Goal: Information Seeking & Learning: Learn about a topic

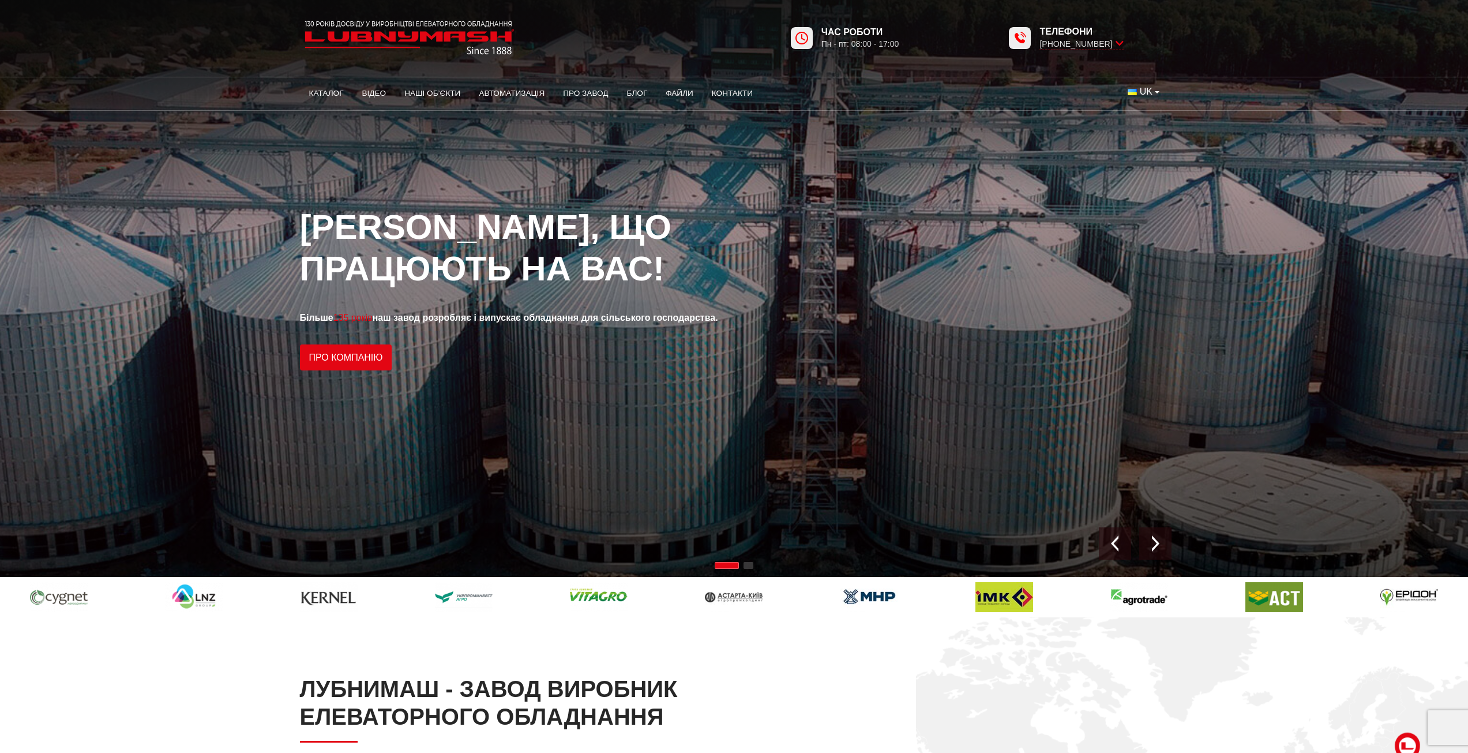
click at [329, 90] on link "Каталог" at bounding box center [326, 93] width 53 height 25
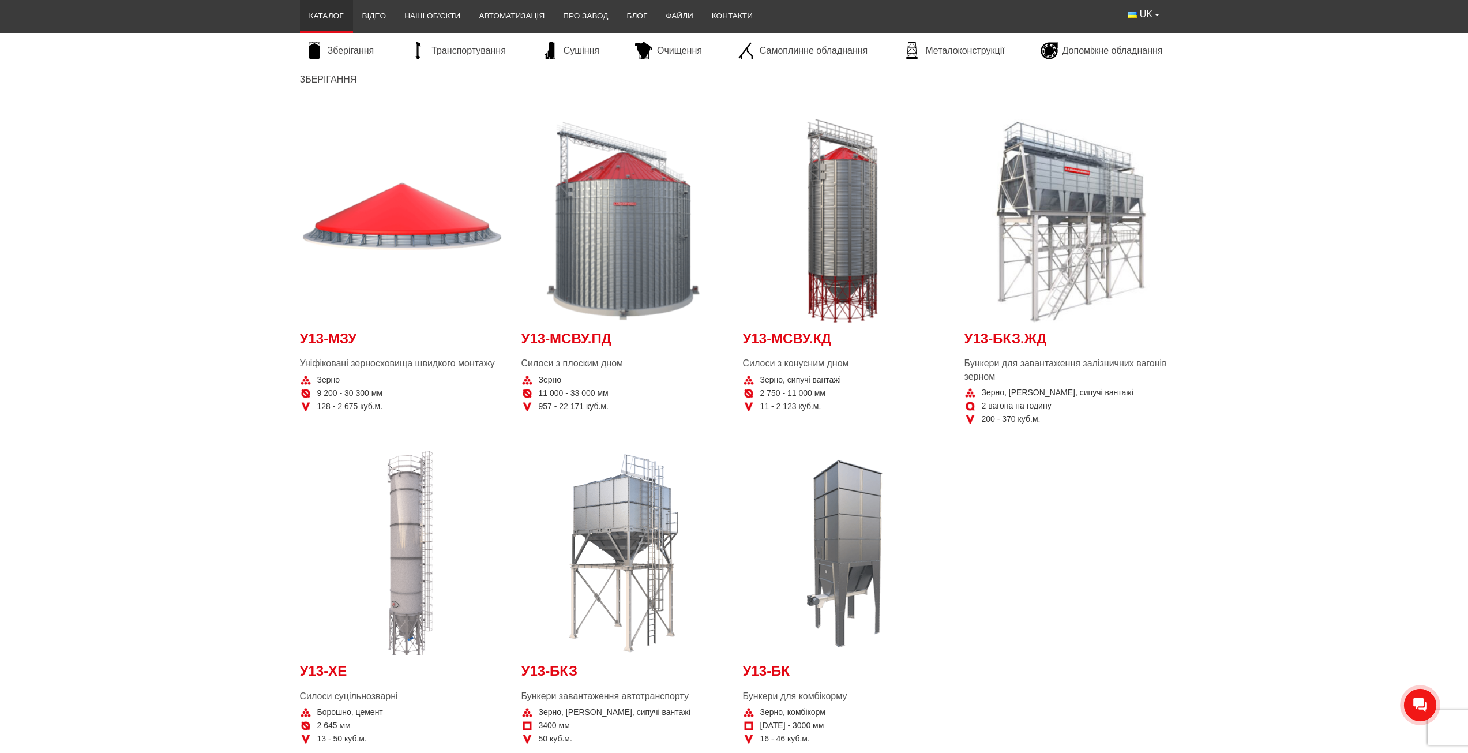
scroll to position [231, 0]
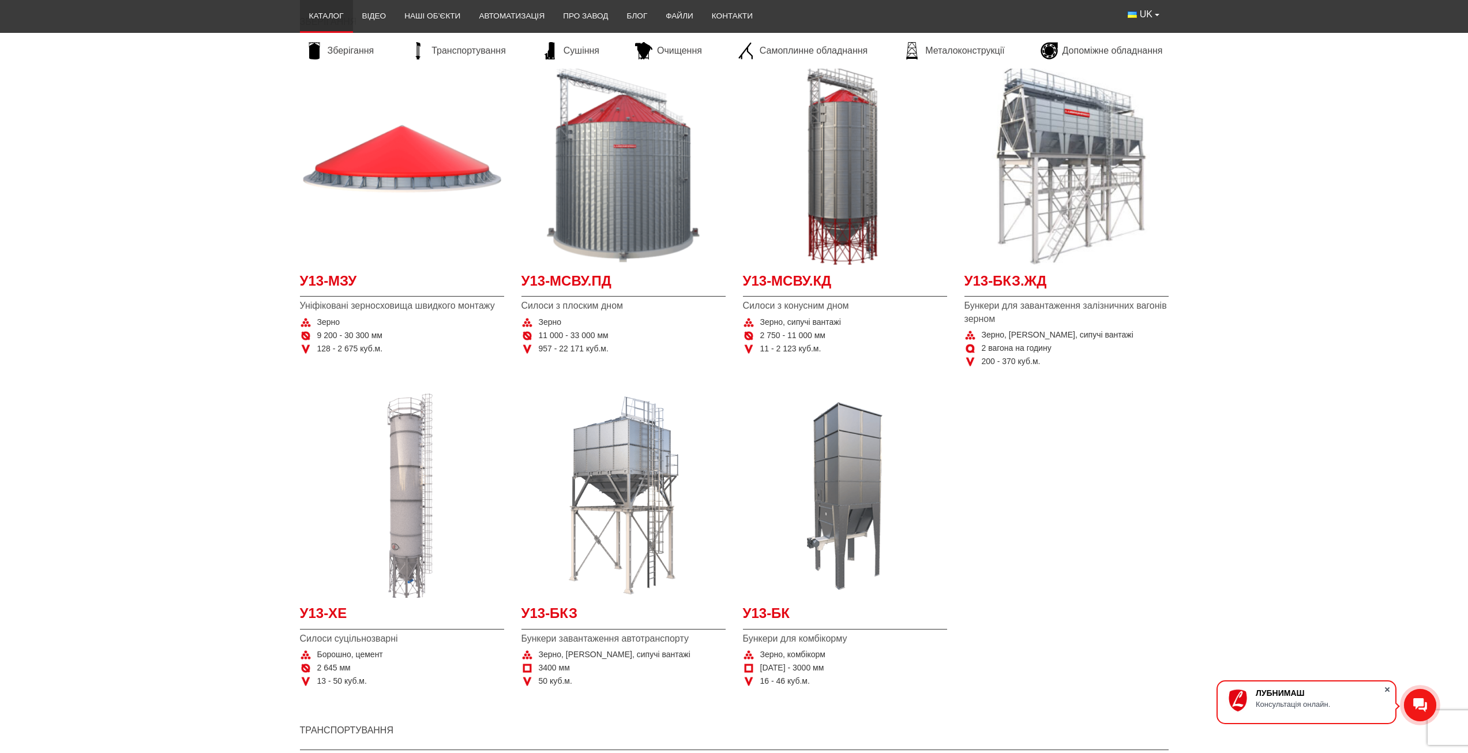
click at [1390, 690] on span at bounding box center [1387, 690] width 12 height 12
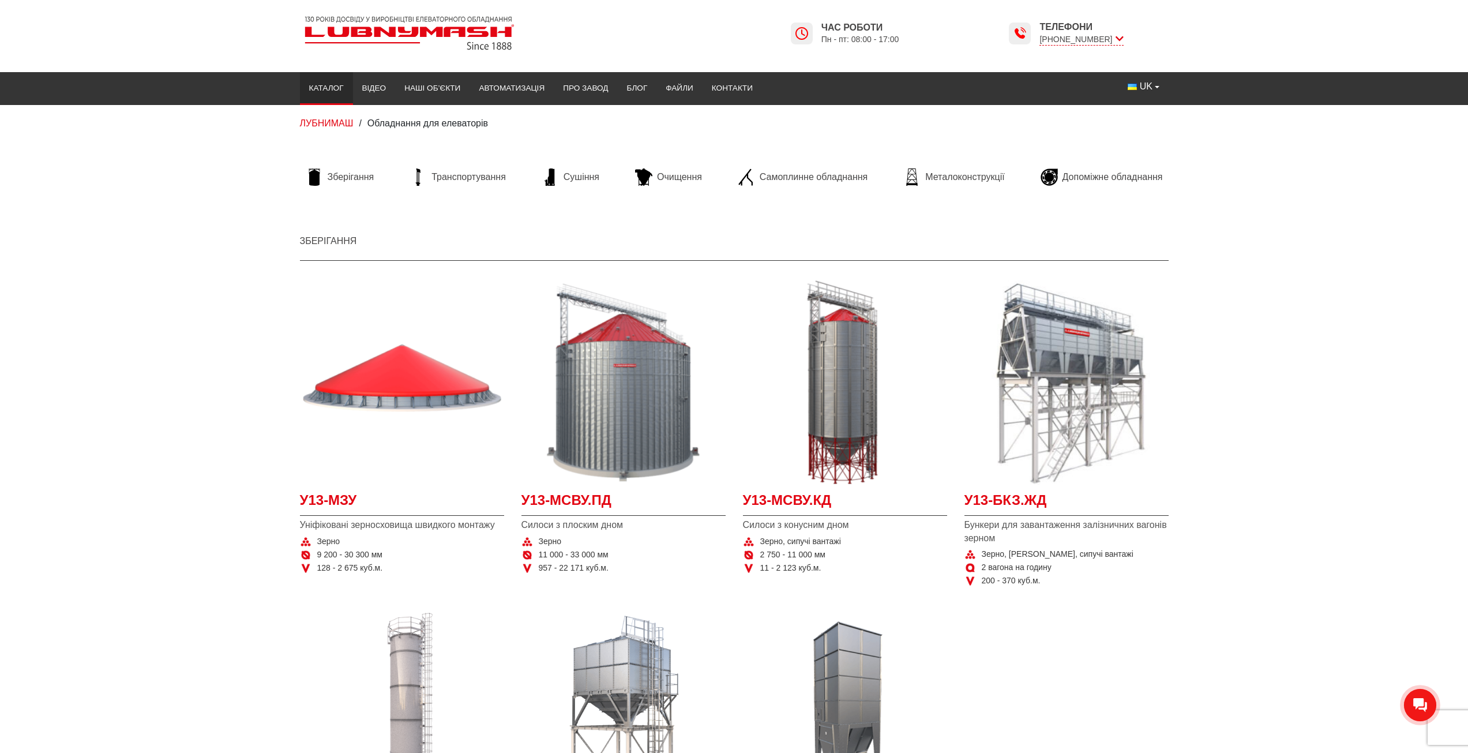
scroll to position [0, 0]
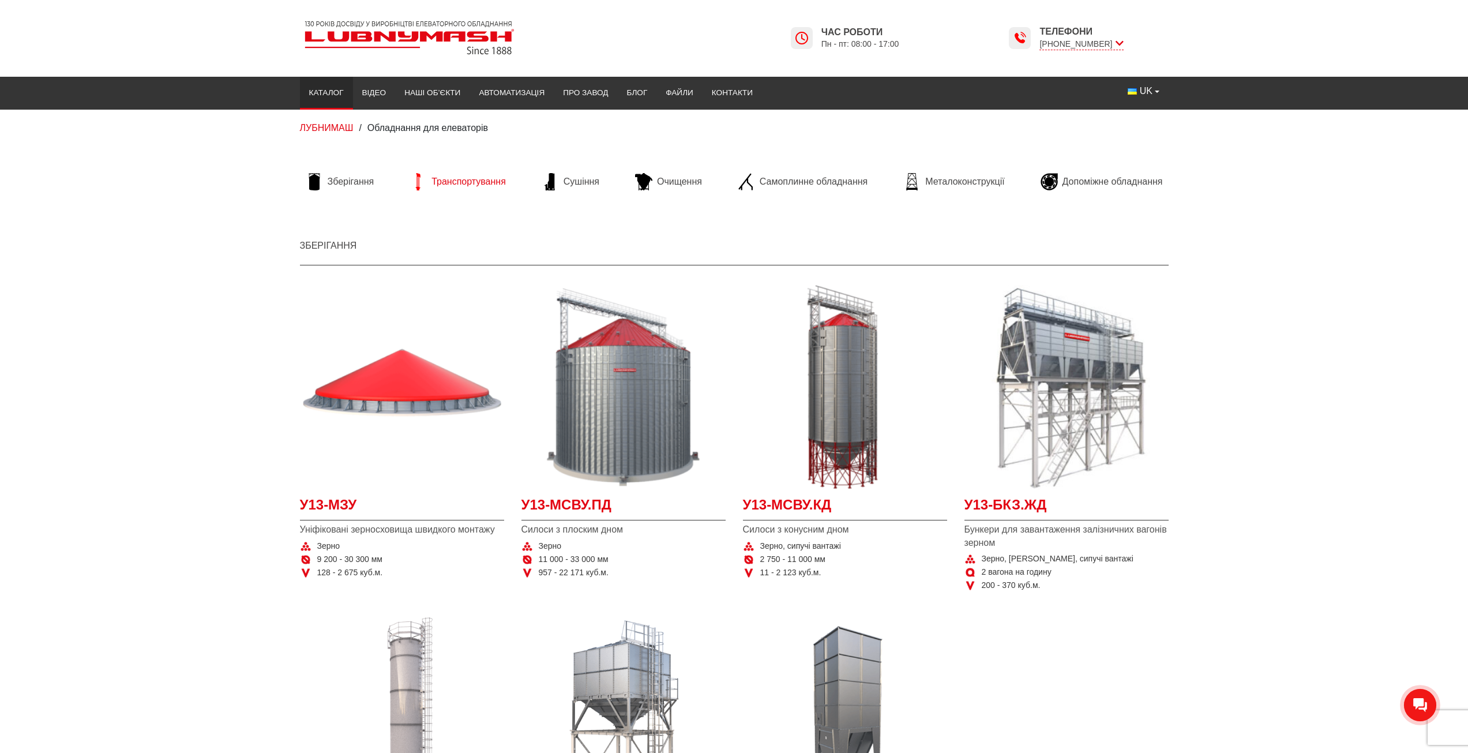
click at [464, 180] on span "Транспортування" at bounding box center [468, 181] width 74 height 13
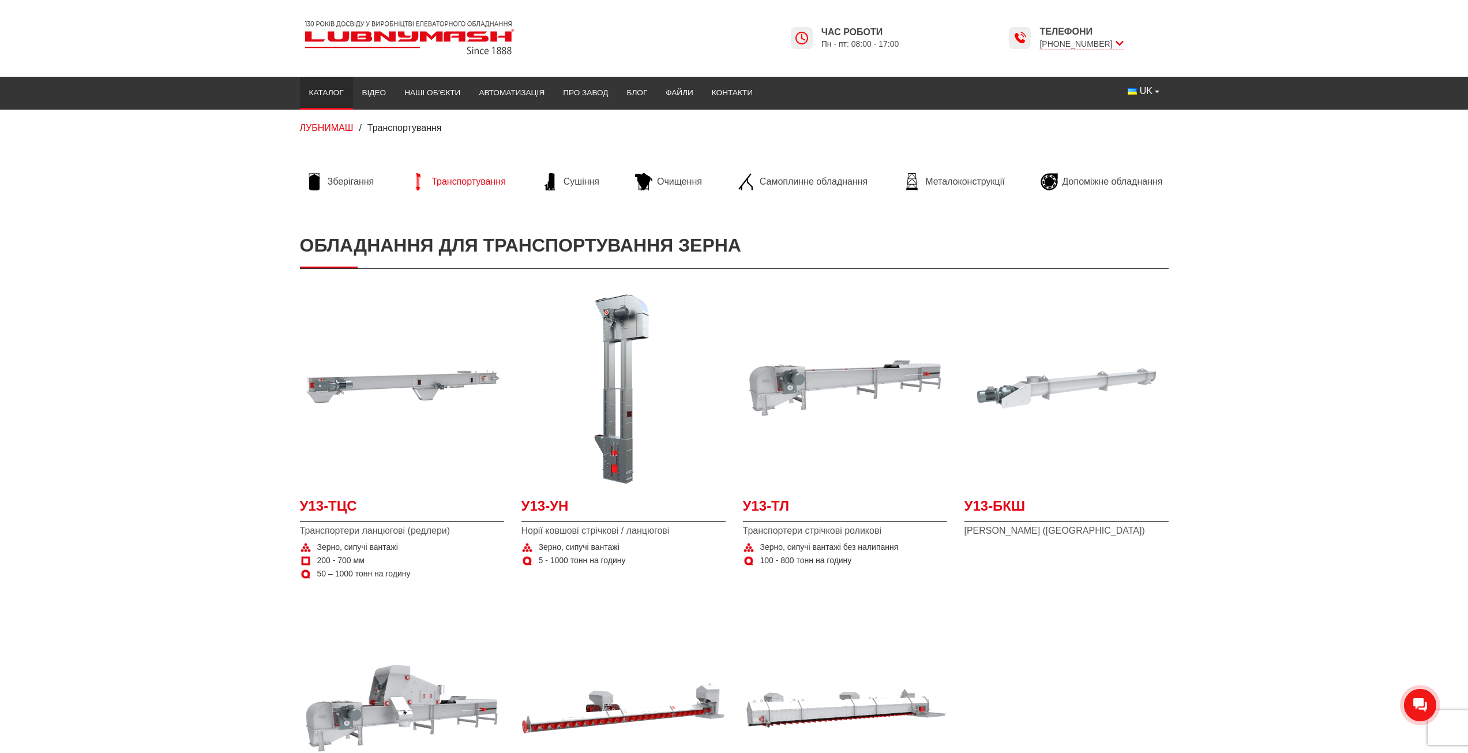
click at [313, 93] on link "Каталог" at bounding box center [326, 92] width 53 height 25
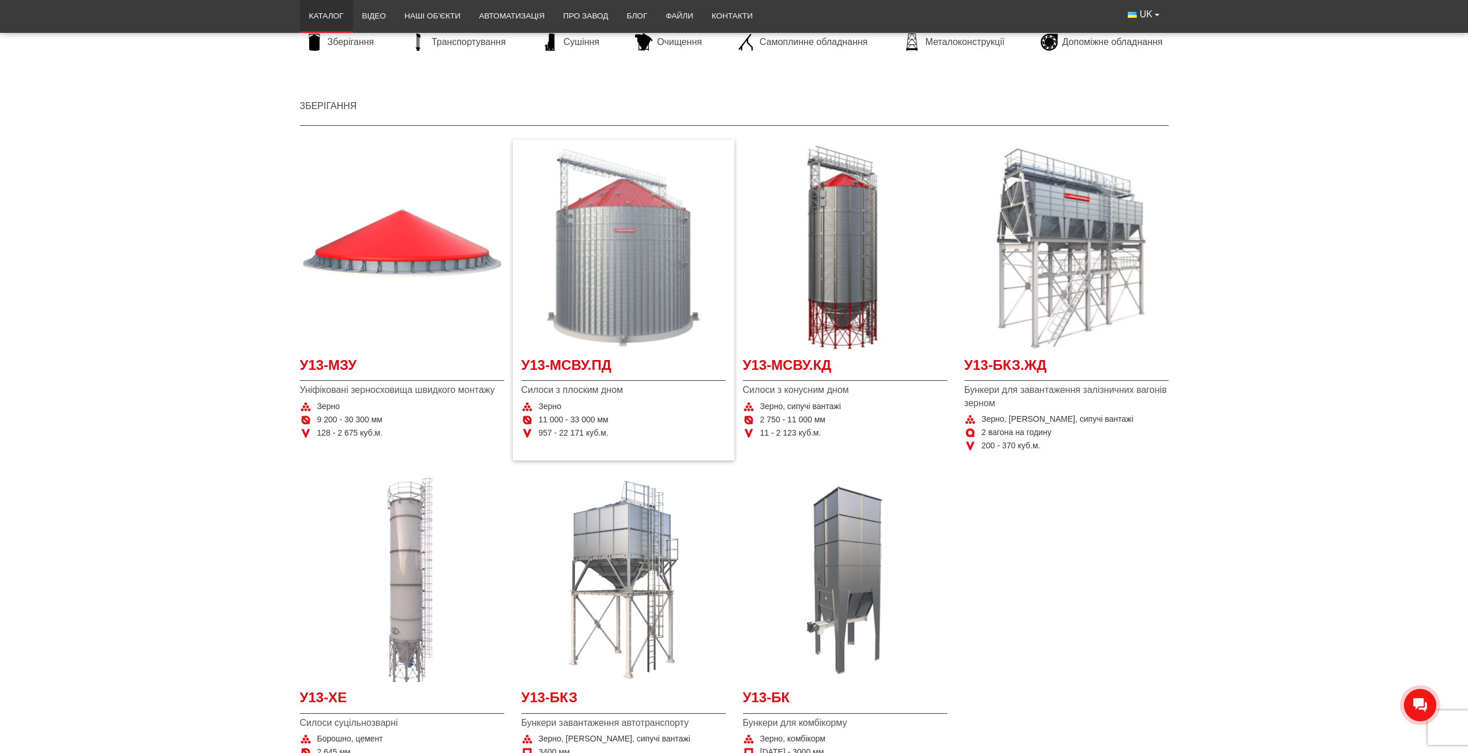
scroll to position [173, 0]
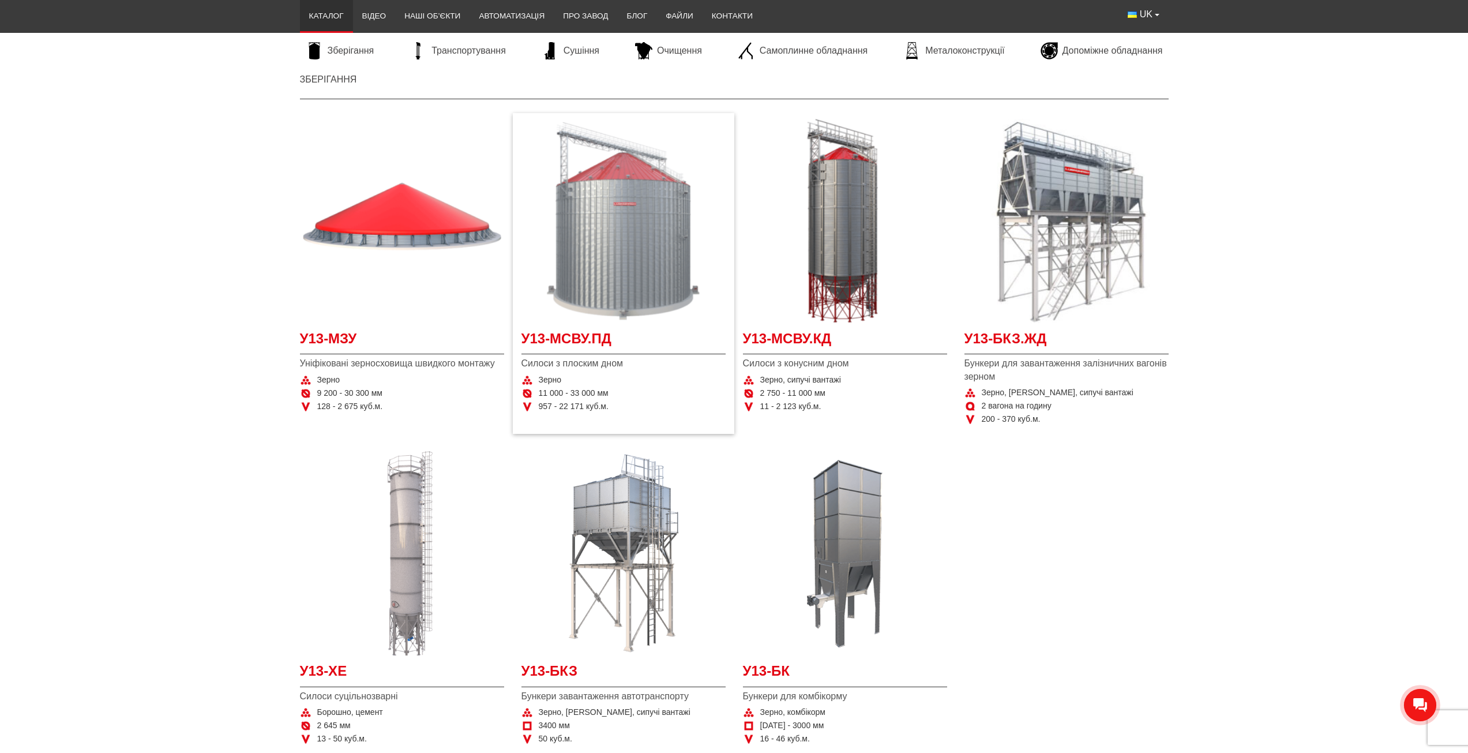
click at [619, 312] on img "Детальніше У13-МСВУ.ПД" at bounding box center [623, 221] width 204 height 204
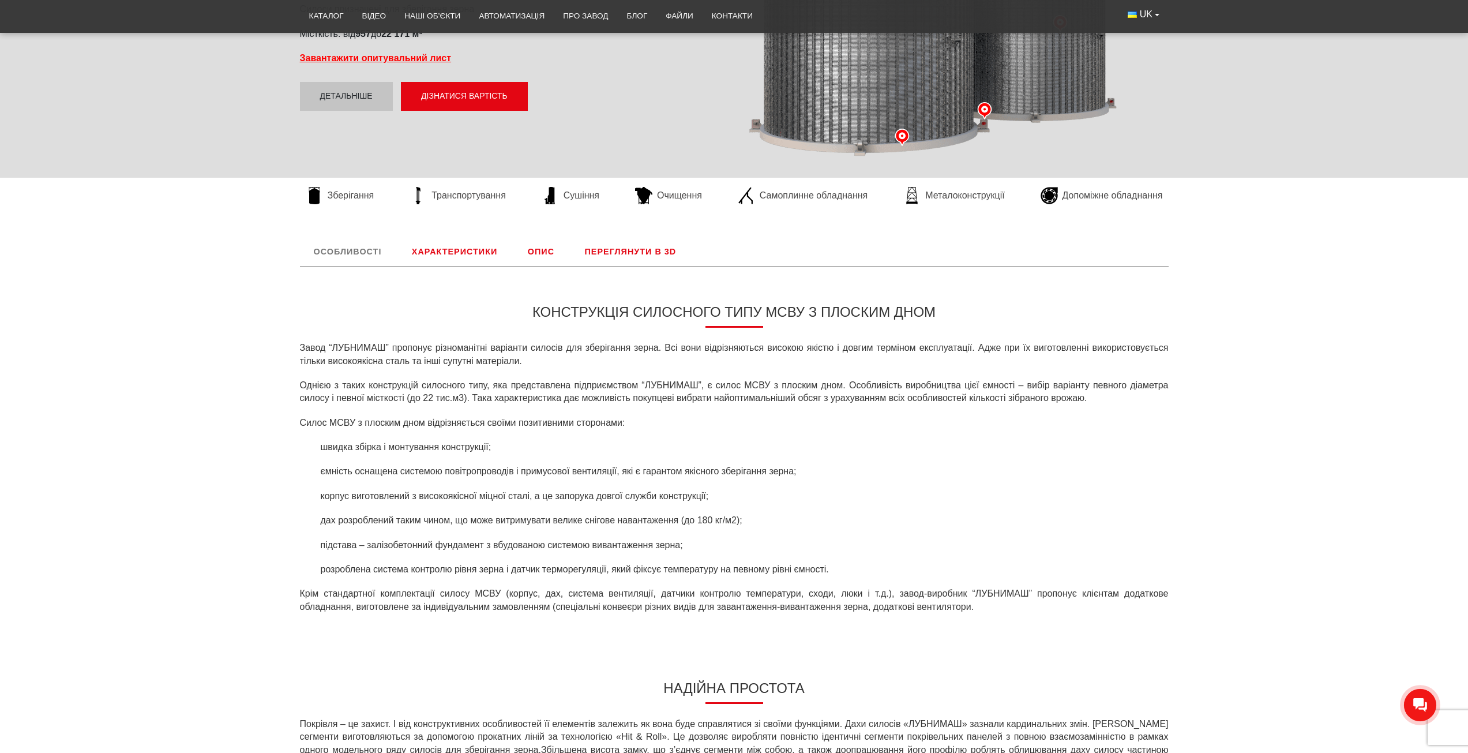
scroll to position [288, 0]
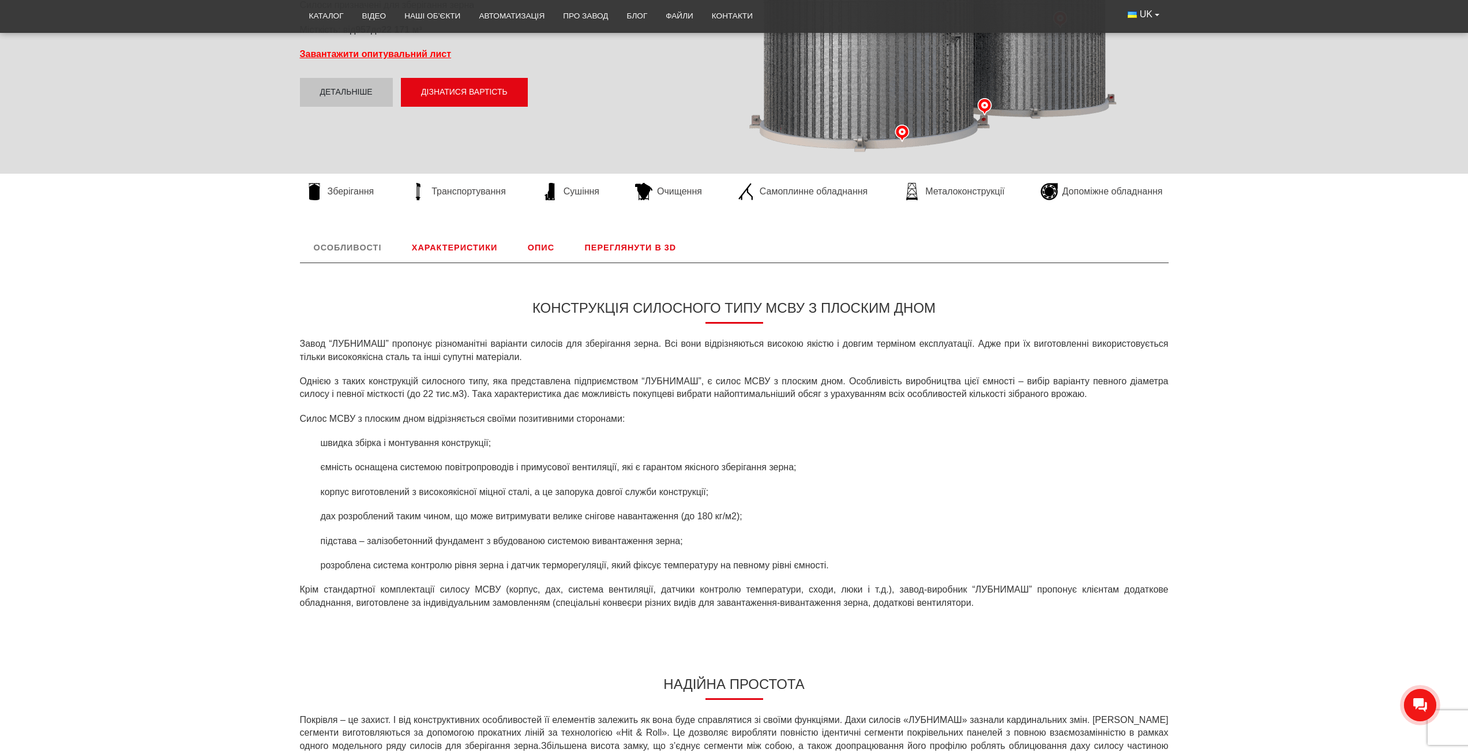
click at [540, 248] on link "Опис" at bounding box center [541, 247] width 54 height 30
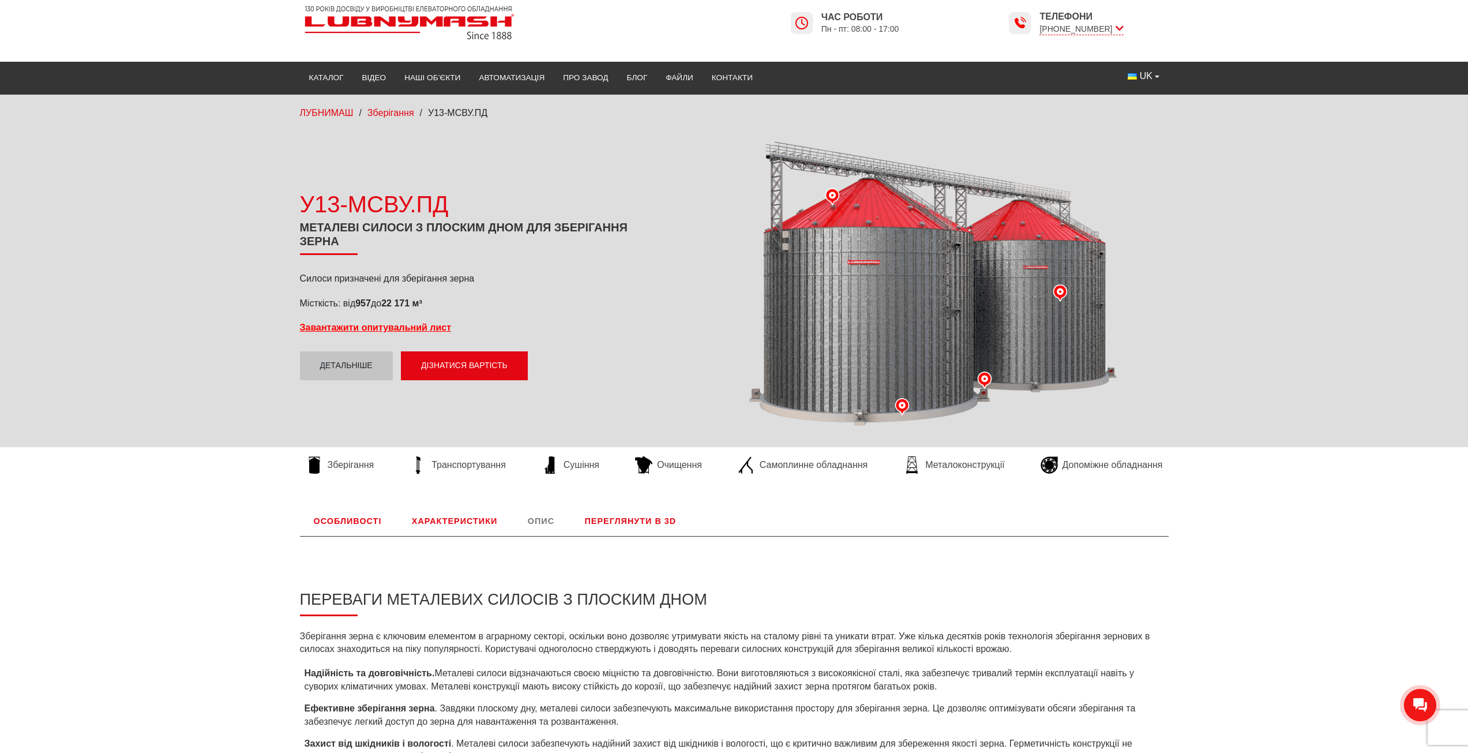
scroll to position [0, 0]
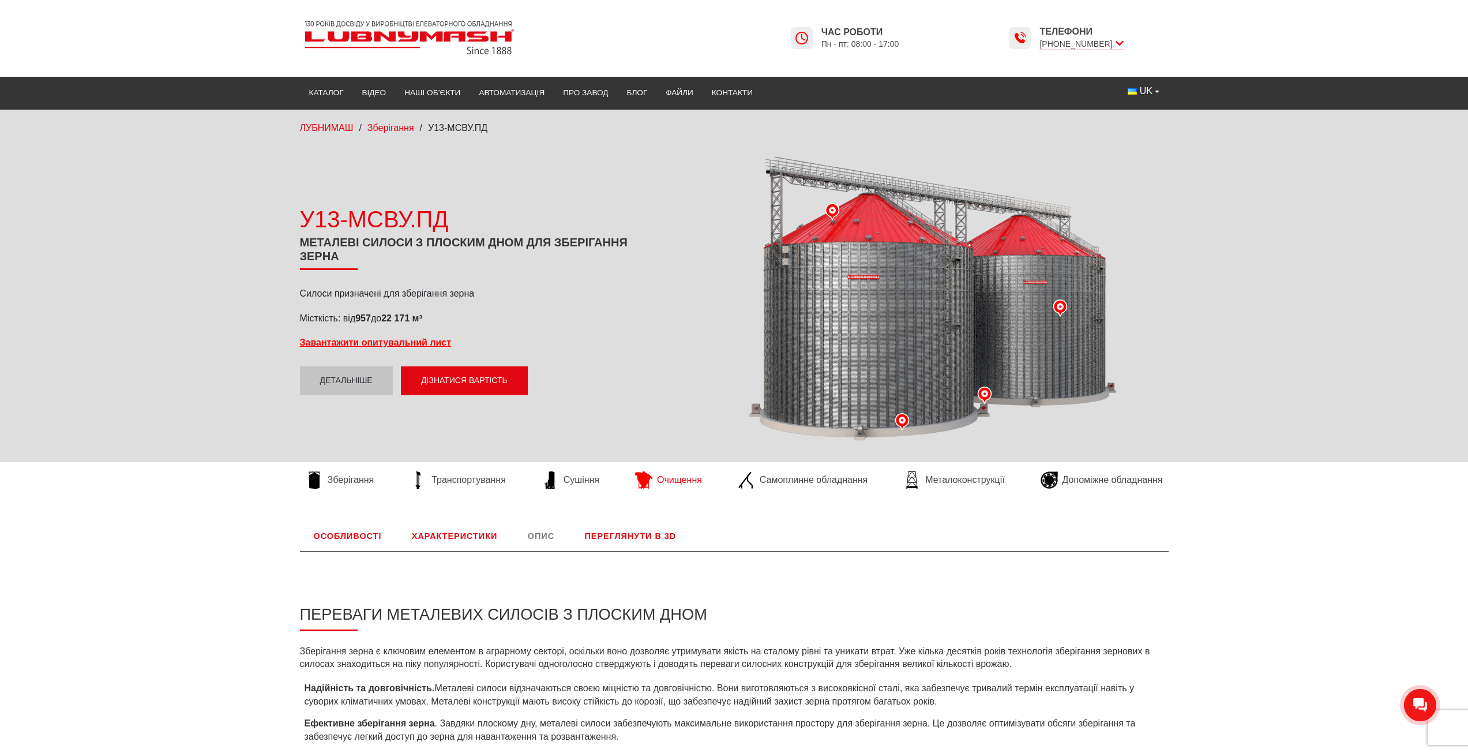
click at [683, 481] on span "Очищення" at bounding box center [679, 480] width 45 height 13
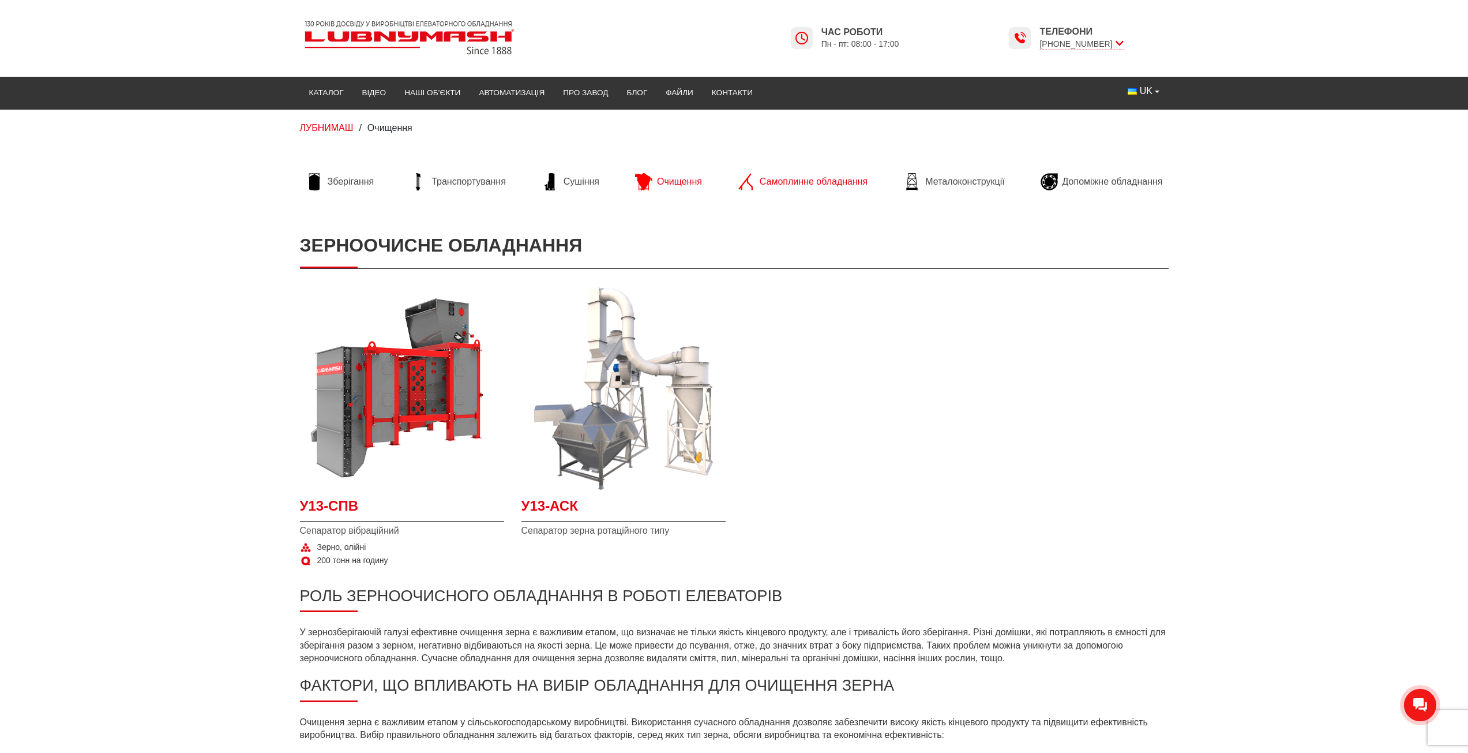
click at [819, 179] on span "Самоплинне обладнання" at bounding box center [814, 181] width 108 height 13
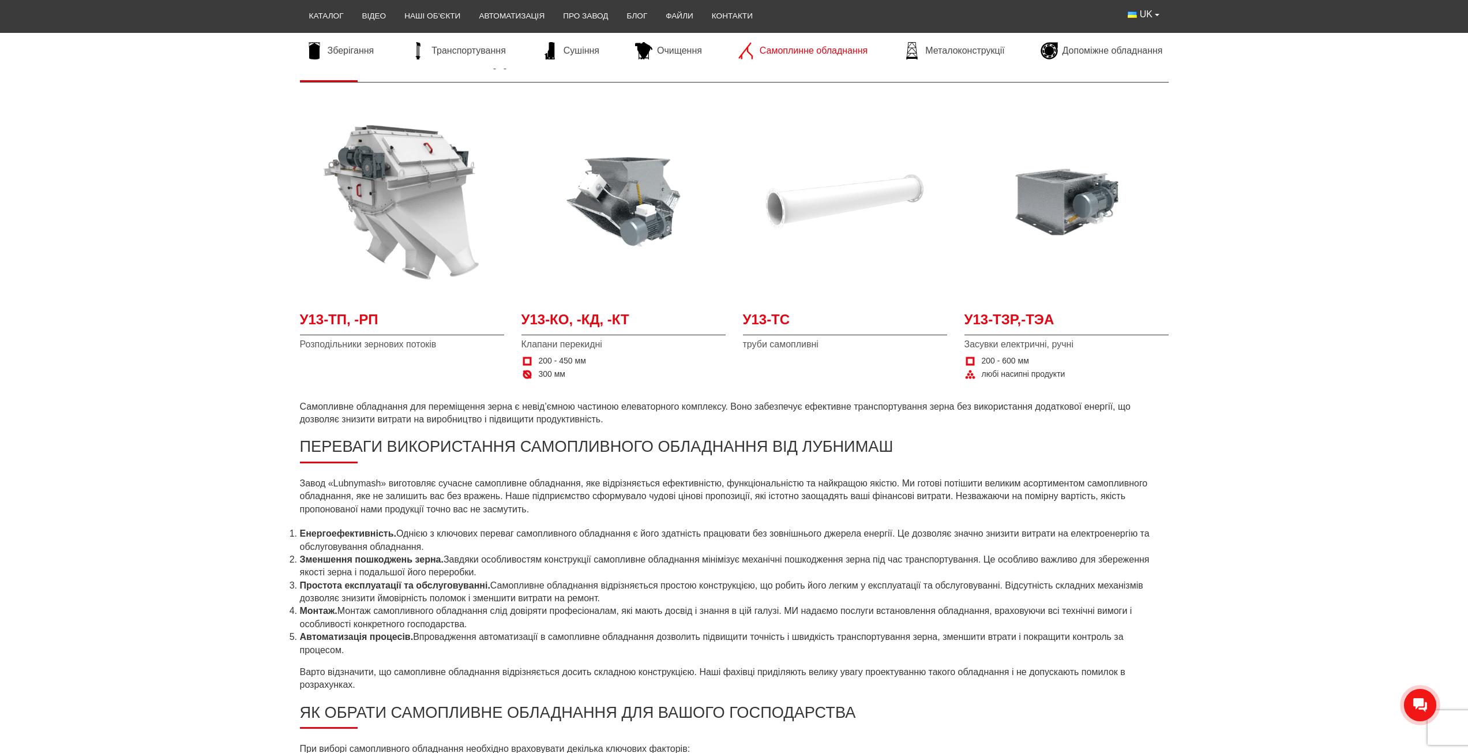
scroll to position [58, 0]
